Goal: Ask a question

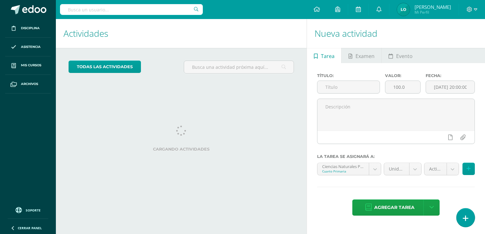
click at [464, 218] on link at bounding box center [466, 218] width 18 height 18
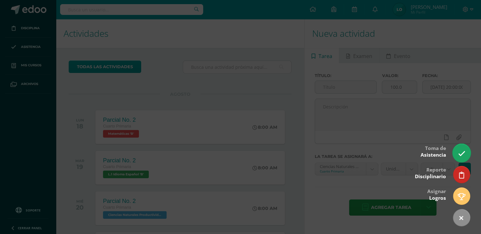
click at [460, 154] on icon at bounding box center [460, 153] width 7 height 7
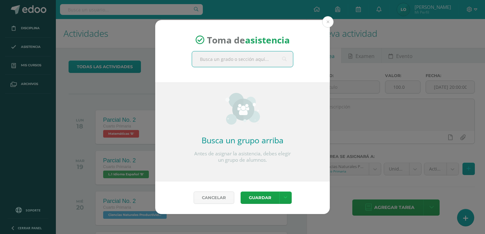
click at [226, 58] on input "text" at bounding box center [242, 59] width 101 height 16
type input "cua"
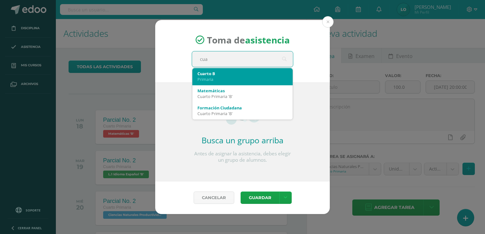
click at [219, 77] on div "Primaria" at bounding box center [243, 80] width 90 height 6
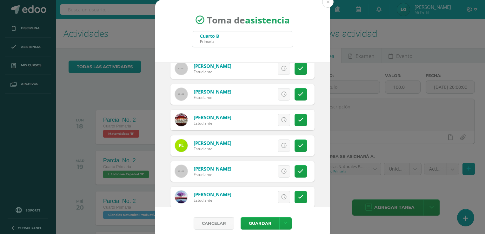
scroll to position [266, 0]
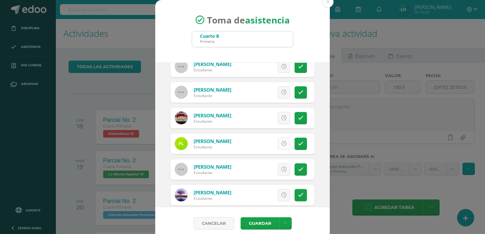
click at [280, 142] on link at bounding box center [284, 144] width 12 height 12
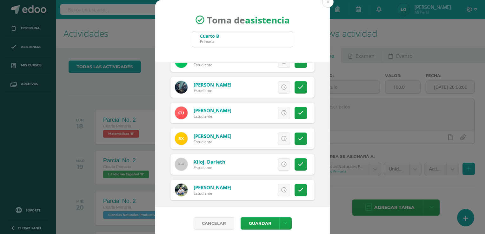
scroll to position [738, 0]
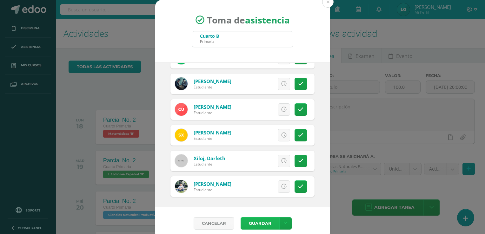
click at [253, 224] on button "Guardar" at bounding box center [260, 224] width 39 height 12
